Goal: Task Accomplishment & Management: Complete application form

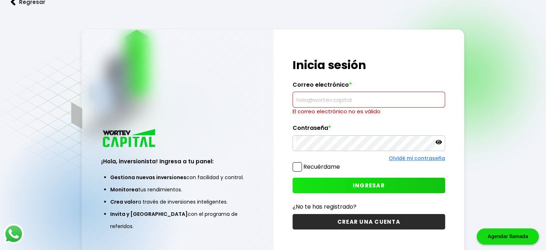
click at [328, 98] on input "text" at bounding box center [369, 99] width 146 height 15
type input "[EMAIL_ADDRESS][DOMAIN_NAME]"
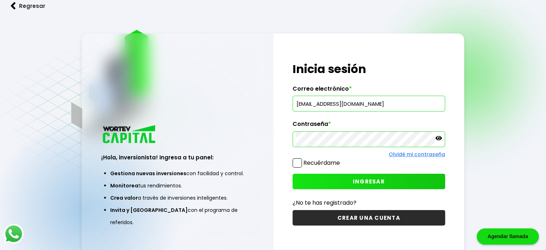
click at [315, 156] on div "Olvidé mi contraseña" at bounding box center [369, 155] width 153 height 8
click at [304, 158] on label "Recuérdame" at bounding box center [322, 162] width 37 height 8
click at [342, 159] on input "Recuérdame" at bounding box center [342, 159] width 0 height 0
click at [314, 176] on button "INGRESAR" at bounding box center [369, 181] width 153 height 15
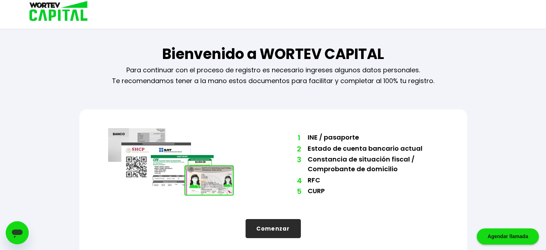
scroll to position [6, 0]
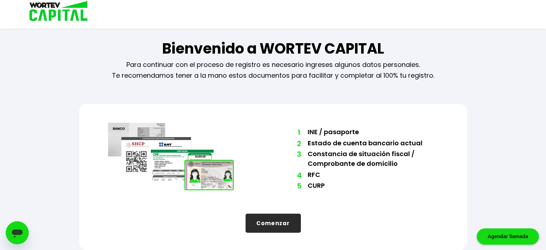
drag, startPoint x: 287, startPoint y: 218, endPoint x: 283, endPoint y: 130, distance: 88.1
click at [283, 130] on div "1 INE / pasaporte 2 Estado de cuenta bancario actual 3 Constancia de situación …" at bounding box center [273, 177] width 388 height 146
click at [279, 188] on div "1 INE / pasaporte 2 Estado de cuenta bancario actual 3 Constancia de situación …" at bounding box center [273, 159] width 331 height 76
click at [276, 223] on button "Comenzar" at bounding box center [273, 222] width 55 height 19
select select "Hombre"
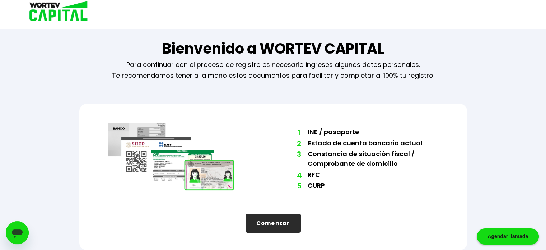
select select "Licenciatura"
select select "BBVA Bancomer"
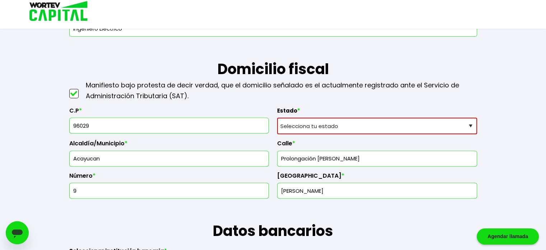
scroll to position [286, 0]
click at [316, 120] on select "Selecciona tu estado [GEOGRAPHIC_DATA] [GEOGRAPHIC_DATA][US_STATE] [GEOGRAPHIC_…" at bounding box center [377, 125] width 200 height 17
select select "VE"
click at [277, 117] on select "Selecciona tu estado [GEOGRAPHIC_DATA] [GEOGRAPHIC_DATA][US_STATE] [GEOGRAPHIC_…" at bounding box center [377, 125] width 200 height 17
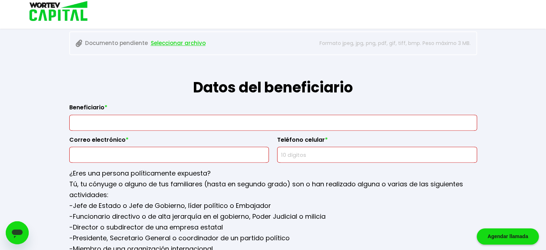
scroll to position [799, 0]
click at [257, 118] on input "text" at bounding box center [274, 122] width 402 height 15
type input "[PERSON_NAME]"
type input "[EMAIL_ADDRESS][DOMAIN_NAME]"
type input "9241181927"
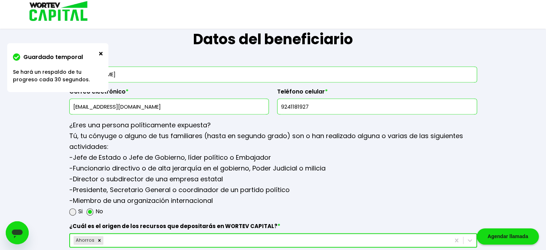
scroll to position [845, 0]
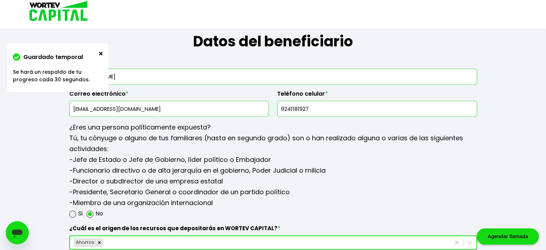
click at [101, 52] on img at bounding box center [101, 54] width 4 height 4
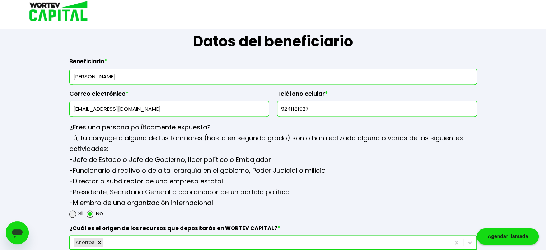
click at [139, 72] on input "[PERSON_NAME]" at bounding box center [274, 76] width 402 height 15
type input "Norma"
